Goal: Task Accomplishment & Management: Manage account settings

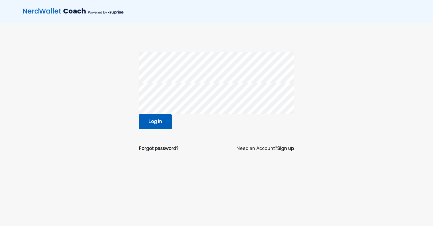
click at [155, 125] on button "Log in" at bounding box center [155, 121] width 33 height 15
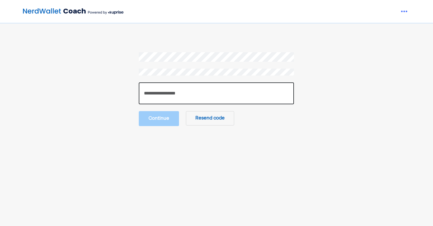
click at [211, 99] on input "number" at bounding box center [216, 94] width 155 height 22
paste input "******"
type input "******"
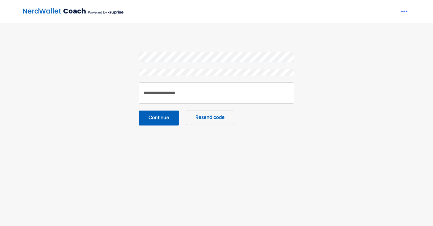
click at [150, 122] on button "Continue" at bounding box center [159, 118] width 40 height 15
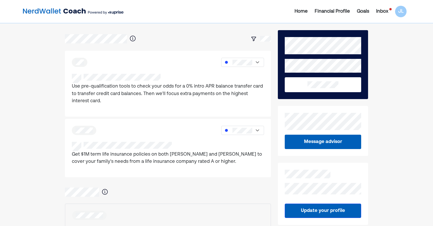
click at [384, 12] on div "Inbox" at bounding box center [383, 11] width 12 height 7
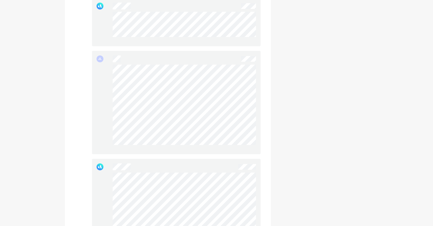
scroll to position [575, 0]
click at [198, 50] on div at bounding box center [176, 111] width 169 height 193
click at [163, 107] on div at bounding box center [176, 111] width 169 height 193
drag, startPoint x: 111, startPoint y: 62, endPoint x: 99, endPoint y: 61, distance: 11.8
click at [99, 61] on div at bounding box center [176, 111] width 169 height 193
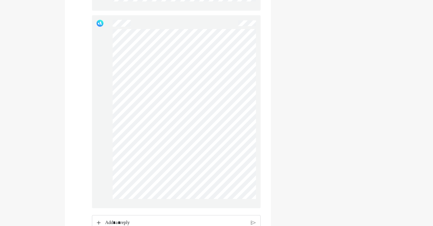
drag, startPoint x: 99, startPoint y: 61, endPoint x: 104, endPoint y: 68, distance: 7.9
click at [104, 68] on div at bounding box center [176, 111] width 169 height 193
click at [174, 102] on div at bounding box center [176, 111] width 169 height 193
drag, startPoint x: 110, startPoint y: 58, endPoint x: 104, endPoint y: 60, distance: 5.9
click at [104, 60] on div at bounding box center [176, 111] width 169 height 193
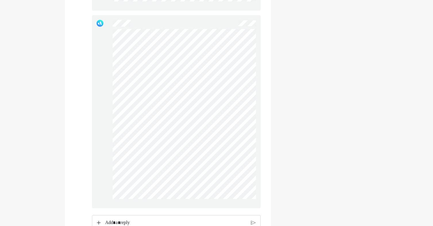
drag, startPoint x: 104, startPoint y: 60, endPoint x: 103, endPoint y: 68, distance: 8.1
click at [103, 68] on div at bounding box center [176, 111] width 169 height 193
click at [174, 102] on div at bounding box center [176, 111] width 169 height 193
drag, startPoint x: 104, startPoint y: 57, endPoint x: 108, endPoint y: 60, distance: 4.7
click at [108, 60] on div at bounding box center [176, 111] width 169 height 193
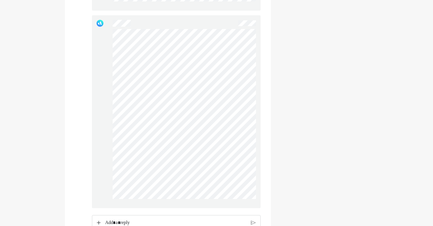
click at [211, 127] on div at bounding box center [176, 111] width 169 height 193
click at [211, 130] on div at bounding box center [176, 111] width 169 height 193
drag, startPoint x: 109, startPoint y: 114, endPoint x: 99, endPoint y: 139, distance: 27.5
click at [99, 139] on div at bounding box center [176, 111] width 169 height 193
click at [99, 142] on div at bounding box center [176, 111] width 169 height 193
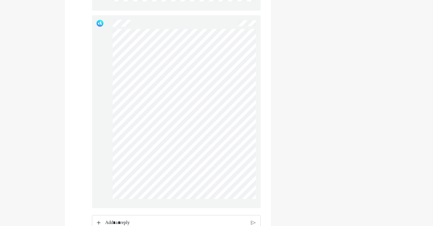
click at [182, 167] on div at bounding box center [176, 111] width 169 height 193
drag, startPoint x: 101, startPoint y: 139, endPoint x: 104, endPoint y: 141, distance: 4.0
click at [104, 141] on div at bounding box center [176, 111] width 169 height 193
click at [106, 142] on div at bounding box center [176, 111] width 169 height 193
click at [165, 168] on div at bounding box center [176, 111] width 169 height 193
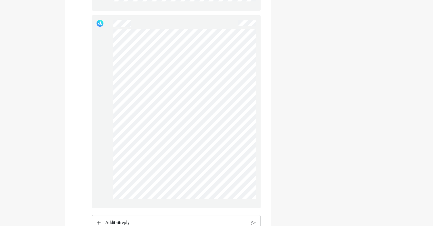
drag, startPoint x: 105, startPoint y: 138, endPoint x: 108, endPoint y: 137, distance: 3.3
click at [108, 137] on div at bounding box center [176, 111] width 169 height 193
drag, startPoint x: 108, startPoint y: 137, endPoint x: 98, endPoint y: 146, distance: 13.4
click at [97, 146] on div at bounding box center [176, 111] width 169 height 193
click at [164, 171] on div at bounding box center [176, 111] width 169 height 193
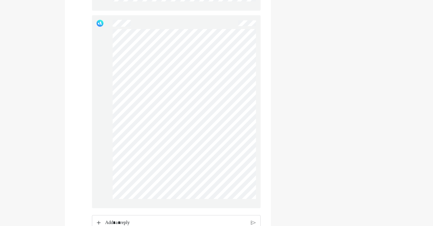
drag, startPoint x: 105, startPoint y: 136, endPoint x: 101, endPoint y: 137, distance: 3.8
click at [101, 137] on div at bounding box center [176, 111] width 169 height 193
drag, startPoint x: 101, startPoint y: 137, endPoint x: 101, endPoint y: 144, distance: 6.9
click at [101, 144] on div at bounding box center [176, 111] width 169 height 193
click at [172, 168] on div at bounding box center [176, 111] width 169 height 193
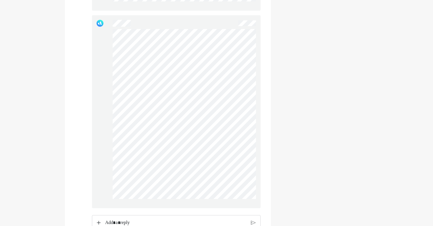
drag, startPoint x: 105, startPoint y: 135, endPoint x: 102, endPoint y: 134, distance: 3.0
click at [102, 134] on div at bounding box center [176, 111] width 169 height 193
drag, startPoint x: 102, startPoint y: 134, endPoint x: 104, endPoint y: 139, distance: 5.7
click at [104, 139] on div at bounding box center [176, 111] width 169 height 193
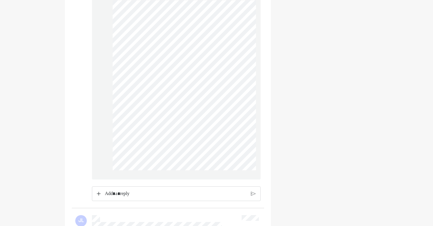
click at [146, 195] on div "Rich Text Editor. Editing area: main" at bounding box center [176, 194] width 148 height 14
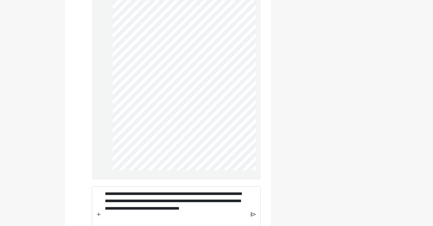
scroll to position [619, 0]
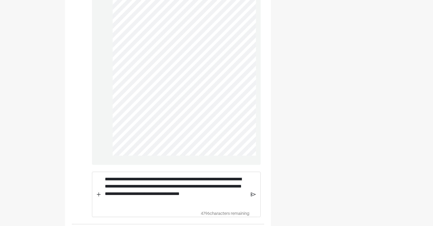
click at [251, 197] on img at bounding box center [253, 194] width 5 height 5
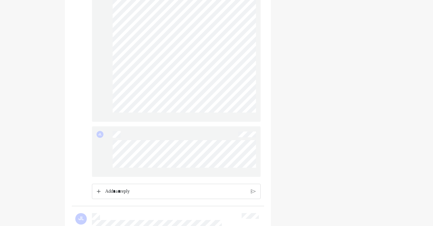
scroll to position [676, 0]
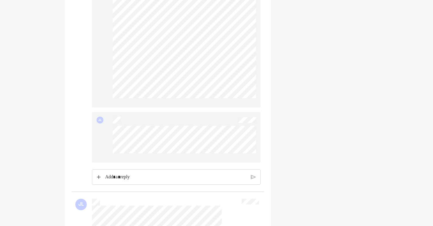
drag, startPoint x: 156, startPoint y: 160, endPoint x: 110, endPoint y: 134, distance: 53.7
click at [110, 134] on div "JL" at bounding box center [176, 137] width 169 height 51
drag, startPoint x: 145, startPoint y: 158, endPoint x: 93, endPoint y: 131, distance: 58.4
click at [93, 131] on div "JL" at bounding box center [176, 137] width 169 height 51
drag, startPoint x: 93, startPoint y: 131, endPoint x: 112, endPoint y: 146, distance: 24.4
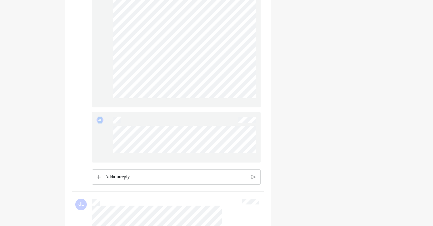
click at [111, 145] on div "JL" at bounding box center [176, 137] width 169 height 51
click at [105, 131] on div "JL" at bounding box center [176, 137] width 169 height 51
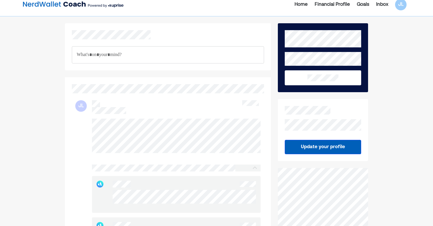
scroll to position [0, 0]
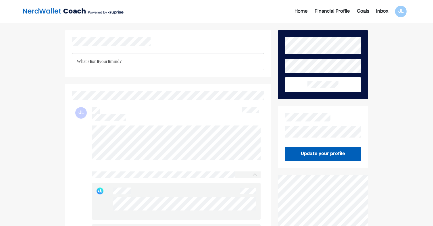
click at [38, 9] on img at bounding box center [73, 12] width 101 height 12
